Goal: Check status: Check status

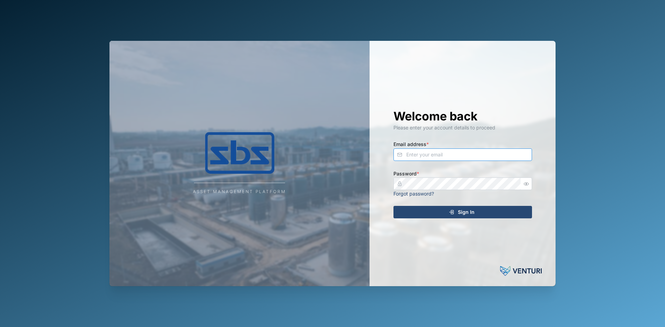
type input "[PERSON_NAME][EMAIL_ADDRESS][DOMAIN_NAME]"
click at [455, 211] on div "Sign In" at bounding box center [461, 212] width 127 height 12
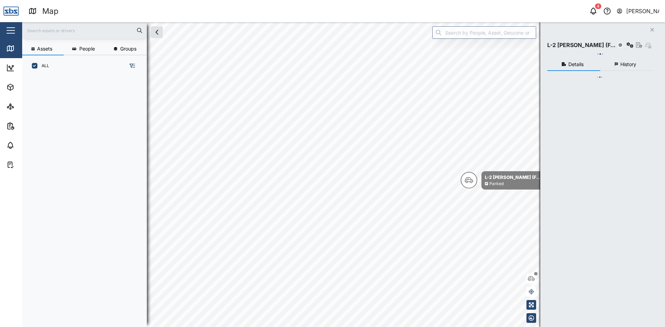
scroll to position [243, 108]
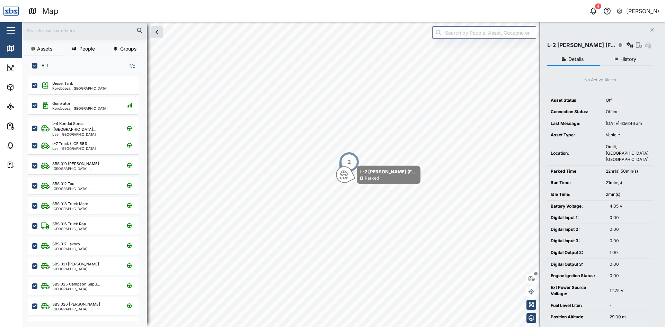
click at [624, 57] on span "History" at bounding box center [629, 59] width 16 height 5
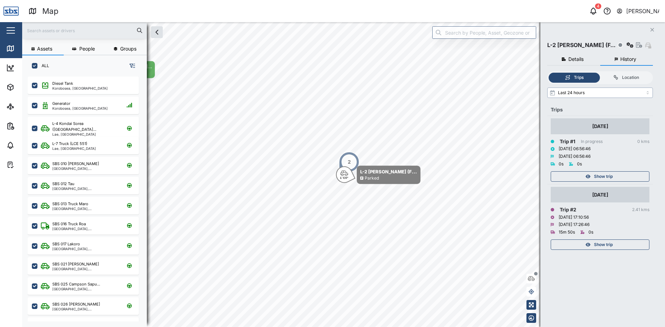
click at [566, 91] on input "Last 24 hours" at bounding box center [600, 93] width 106 height 10
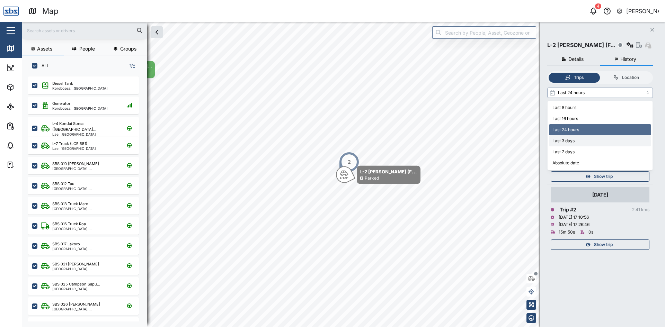
type input "Last 3 days"
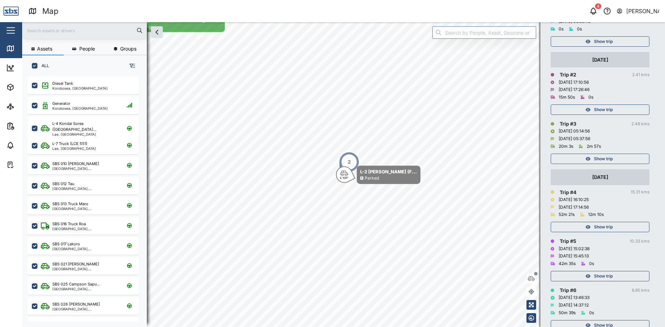
scroll to position [139, 0]
click at [597, 153] on span "Show trip" at bounding box center [603, 156] width 19 height 10
